Goal: Information Seeking & Learning: Learn about a topic

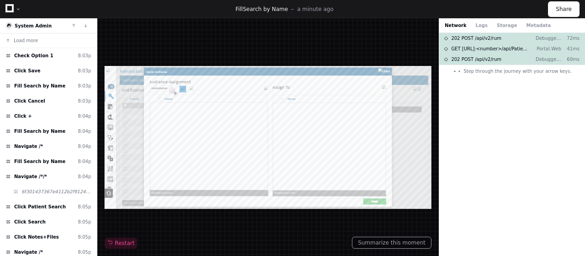
click at [188, 91] on div at bounding box center [268, 137] width 327 height 143
click at [364, 242] on button "Summarize this moment" at bounding box center [392, 242] width 80 height 12
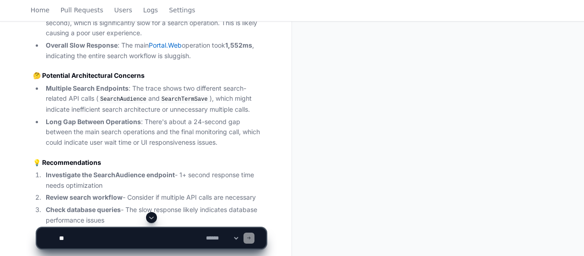
scroll to position [597, 0]
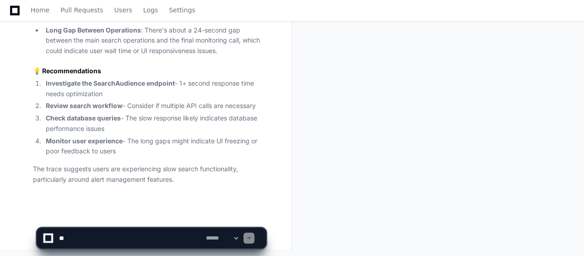
click at [135, 236] on textarea at bounding box center [130, 238] width 147 height 20
paste textarea "**********"
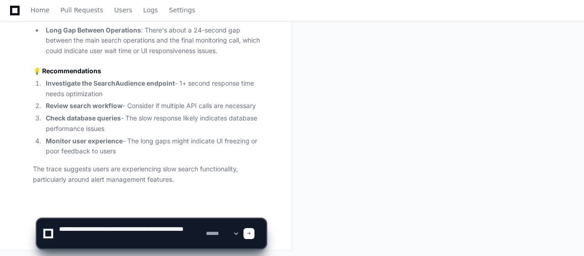
click at [59, 238] on textarea at bounding box center [130, 233] width 147 height 29
click at [96, 228] on textarea at bounding box center [130, 233] width 147 height 29
click at [195, 227] on textarea at bounding box center [130, 233] width 147 height 29
click at [134, 238] on textarea at bounding box center [130, 233] width 147 height 29
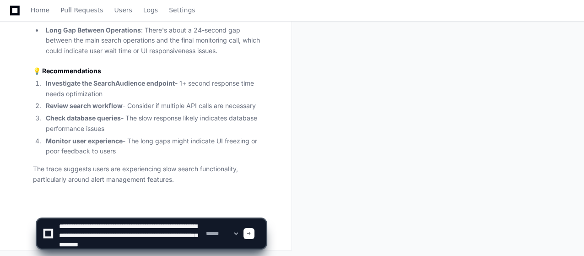
type textarea "**********"
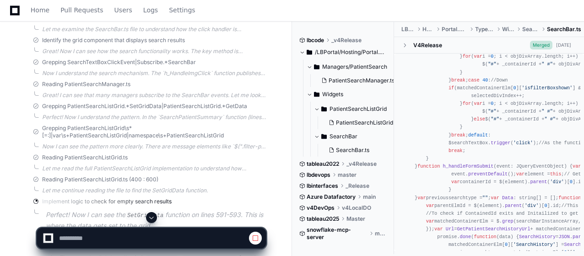
scroll to position [366, 0]
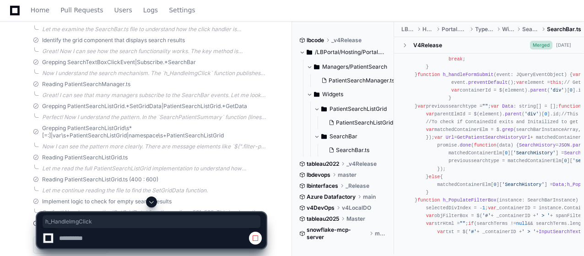
drag, startPoint x: 505, startPoint y: 137, endPoint x: 546, endPoint y: 136, distance: 41.2
copy div "h_HandleImgClick"
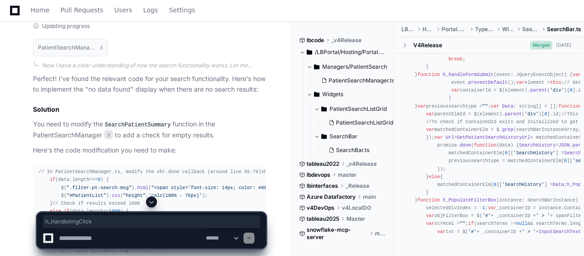
scroll to position [1284, 0]
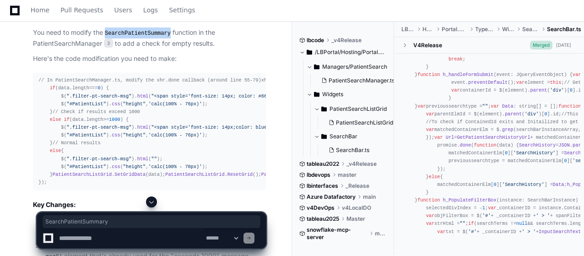
drag, startPoint x: 108, startPoint y: 39, endPoint x: 166, endPoint y: 40, distance: 58.5
click at [166, 38] on code "SearchPatientSummary" at bounding box center [138, 33] width 70 height 8
copy code "SearchPatientSummary"
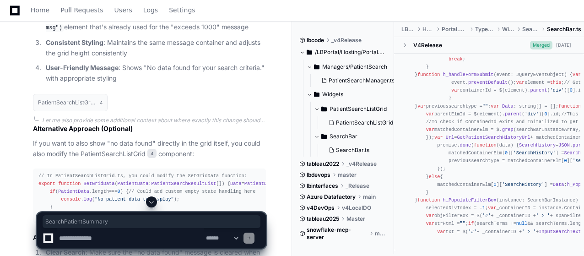
scroll to position [1650, 0]
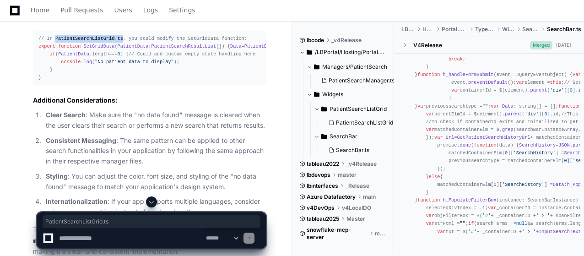
drag, startPoint x: 54, startPoint y: 116, endPoint x: 116, endPoint y: 114, distance: 61.8
click at [116, 41] on span "// In PatientSearchListGrid.ts, you could modify the SetGridData function:" at bounding box center [142, 38] width 209 height 5
copy span "PatientSearchListGrid.ts"
click at [92, 49] on span "SetGridData" at bounding box center [99, 45] width 31 height 5
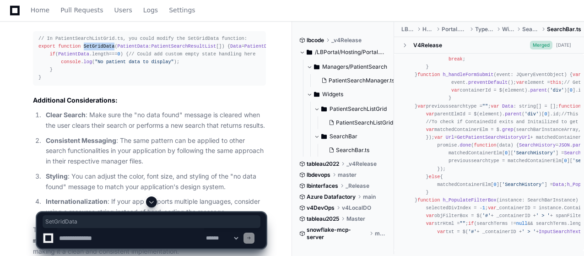
copy span "SetGridData"
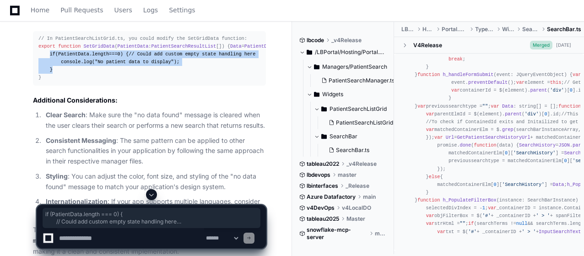
drag, startPoint x: 48, startPoint y: 154, endPoint x: 53, endPoint y: 178, distance: 24.1
click at [53, 82] on div "// In PatientSearchListGrid.ts, you could modify the SetGridData function: expo…" at bounding box center [149, 58] width 222 height 47
copy div "if ( PatientData . length === 0 ) { // Could add custom empty state handling he…"
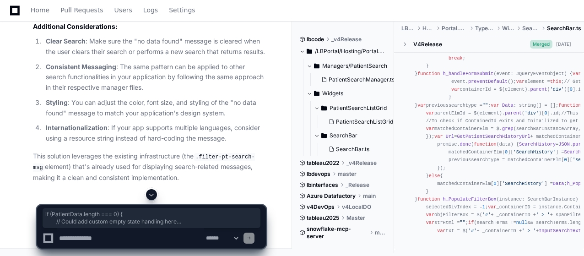
scroll to position [1704, 0]
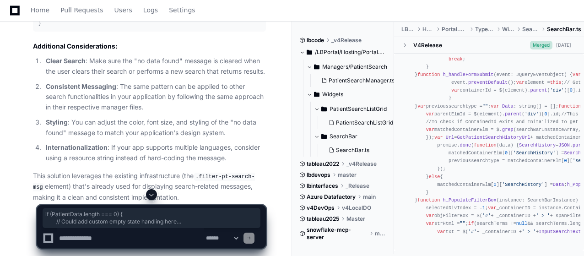
click at [126, 11] on span ""No patient data to display"" at bounding box center [134, 7] width 79 height 5
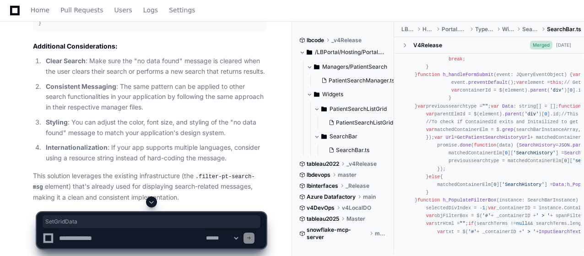
copy span "SetGridData"
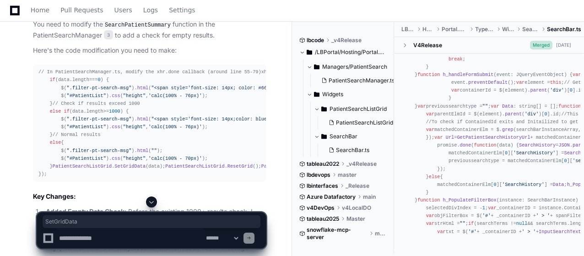
scroll to position [1246, 0]
